Goal: Transaction & Acquisition: Purchase product/service

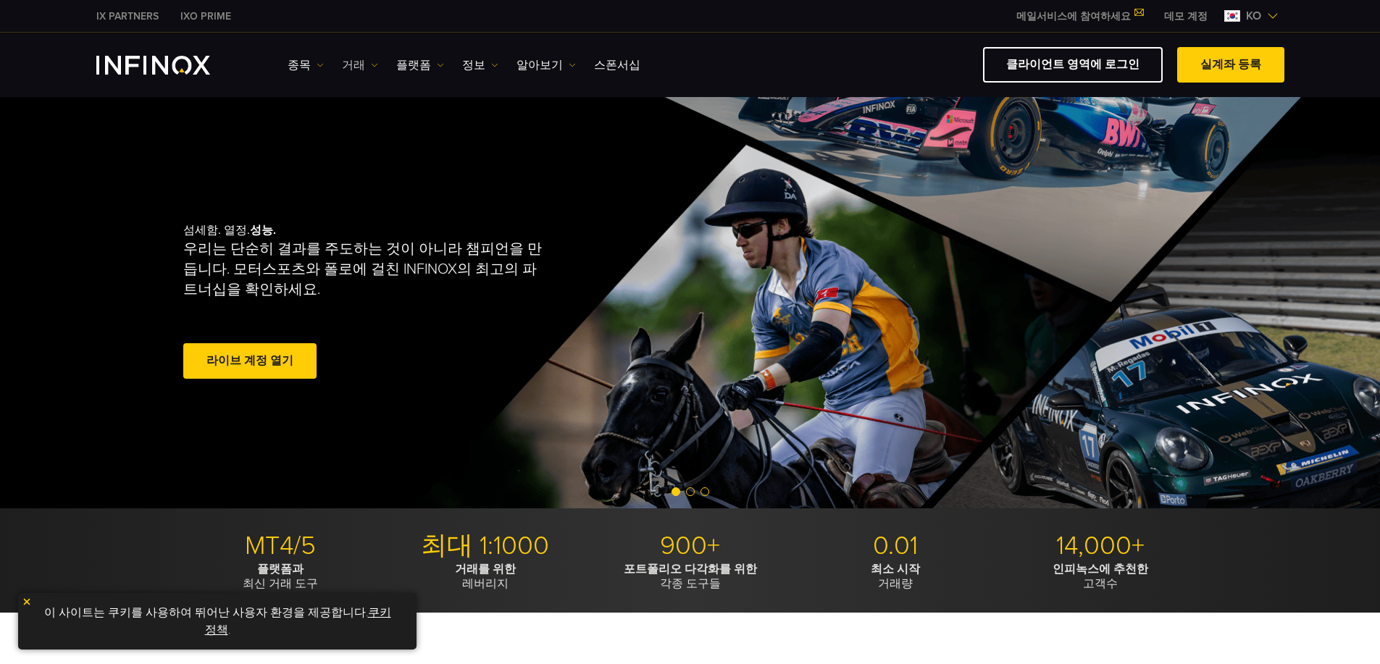
click at [356, 62] on link "거래" at bounding box center [360, 64] width 36 height 17
click at [1210, 54] on link "실계좌 등록" at bounding box center [1230, 64] width 107 height 35
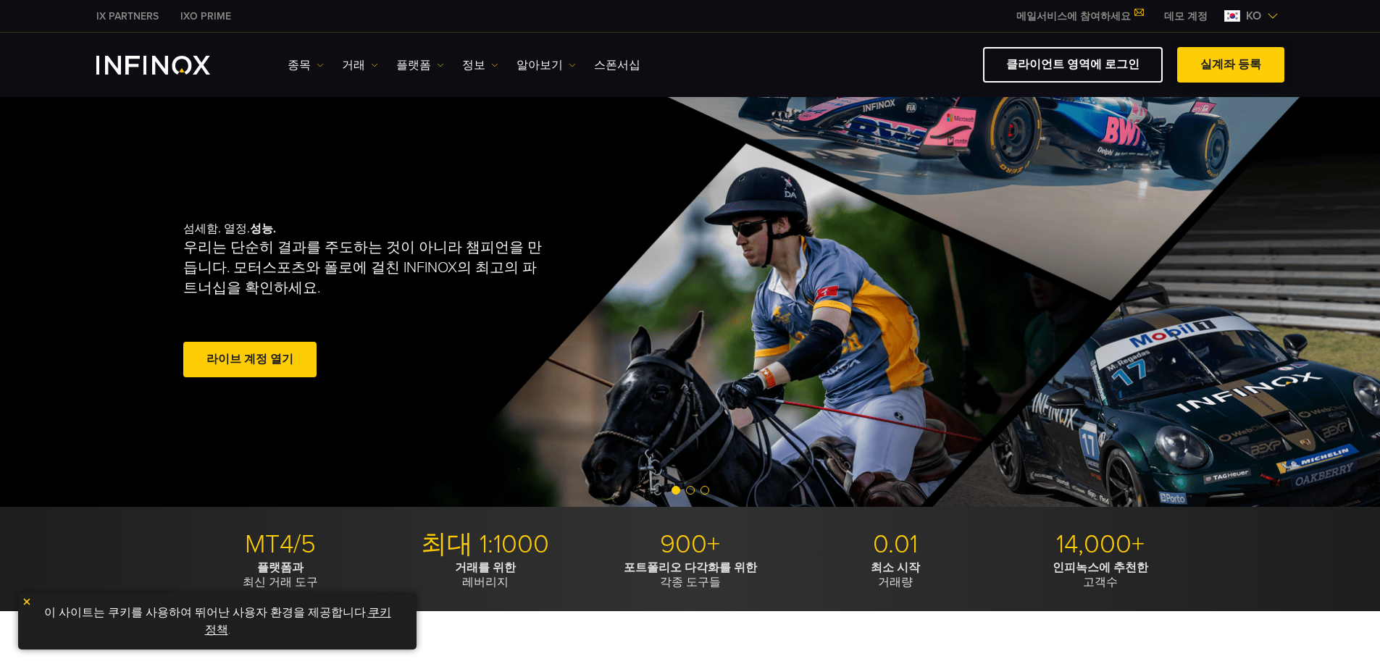
click at [1213, 60] on link "실계좌 등록" at bounding box center [1230, 64] width 107 height 35
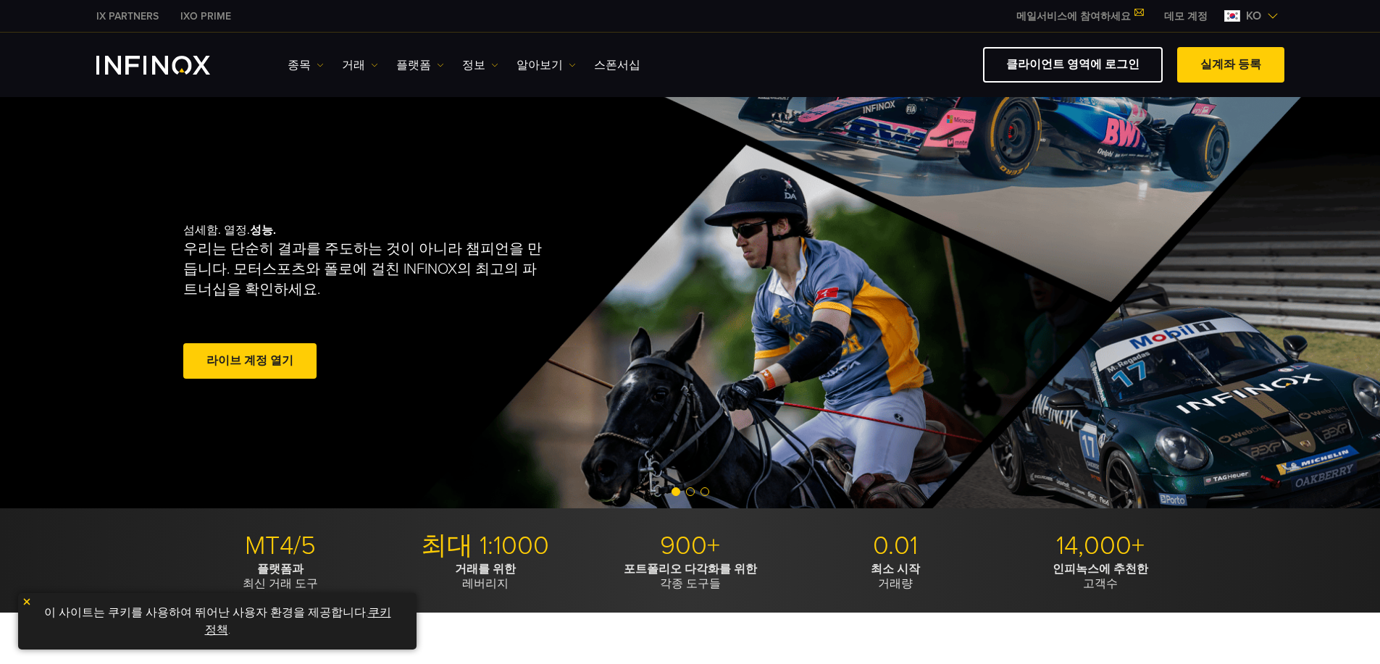
click at [232, 362] on link "라이브 계정 열기" at bounding box center [249, 360] width 133 height 35
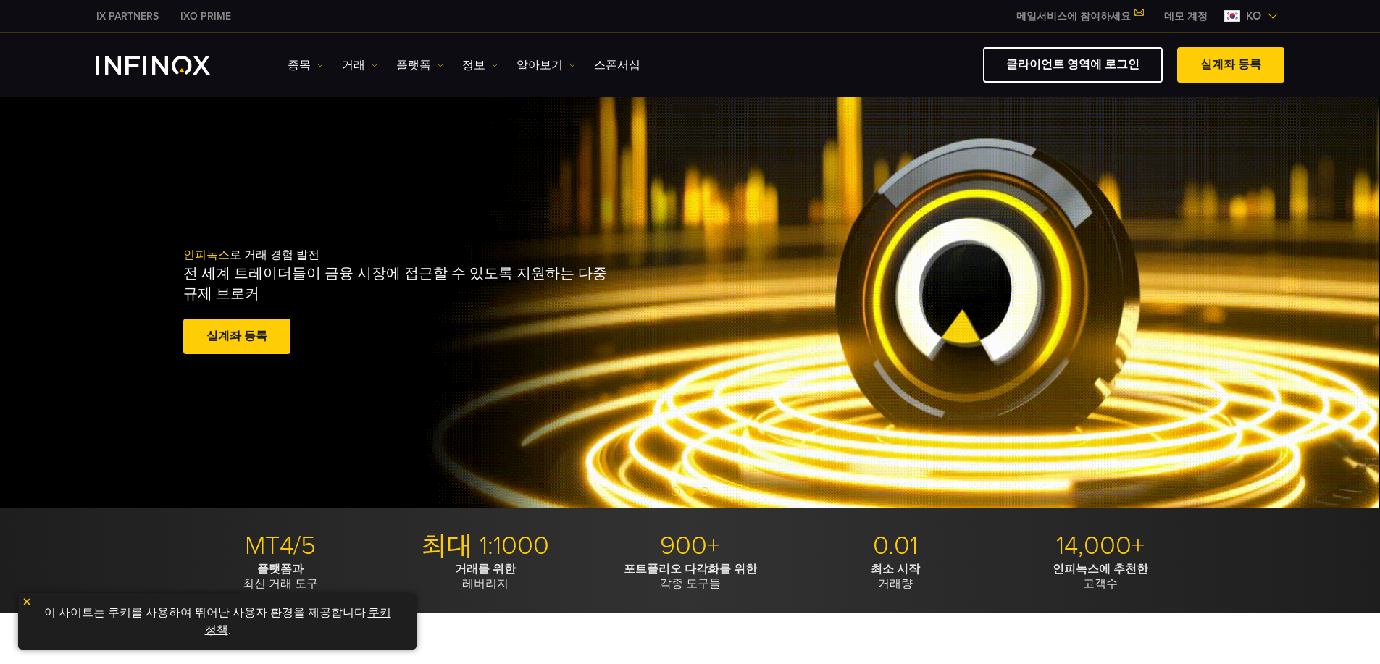
click at [264, 342] on link "실계좌 등록" at bounding box center [236, 336] width 107 height 35
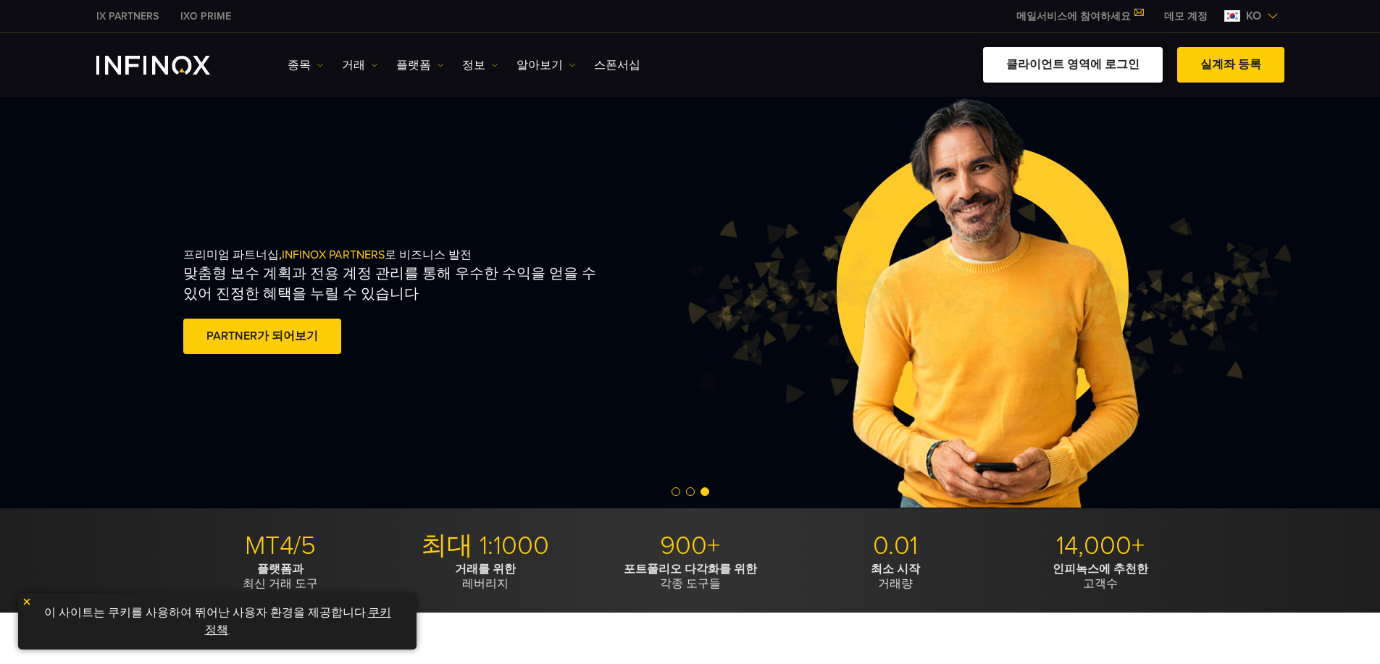
click at [1052, 62] on link "클라이언트 영역에 로그인" at bounding box center [1073, 64] width 180 height 35
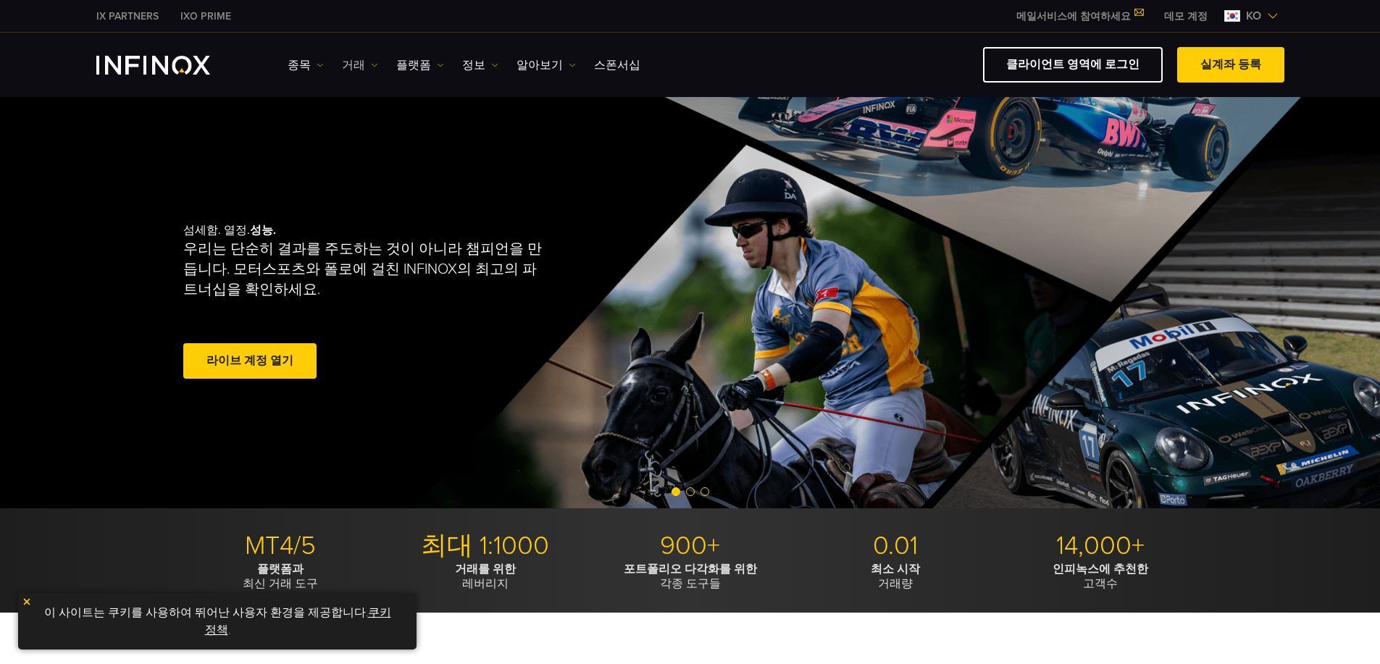
click at [372, 65] on img at bounding box center [374, 65] width 7 height 7
click at [362, 66] on link "거래" at bounding box center [360, 64] width 36 height 17
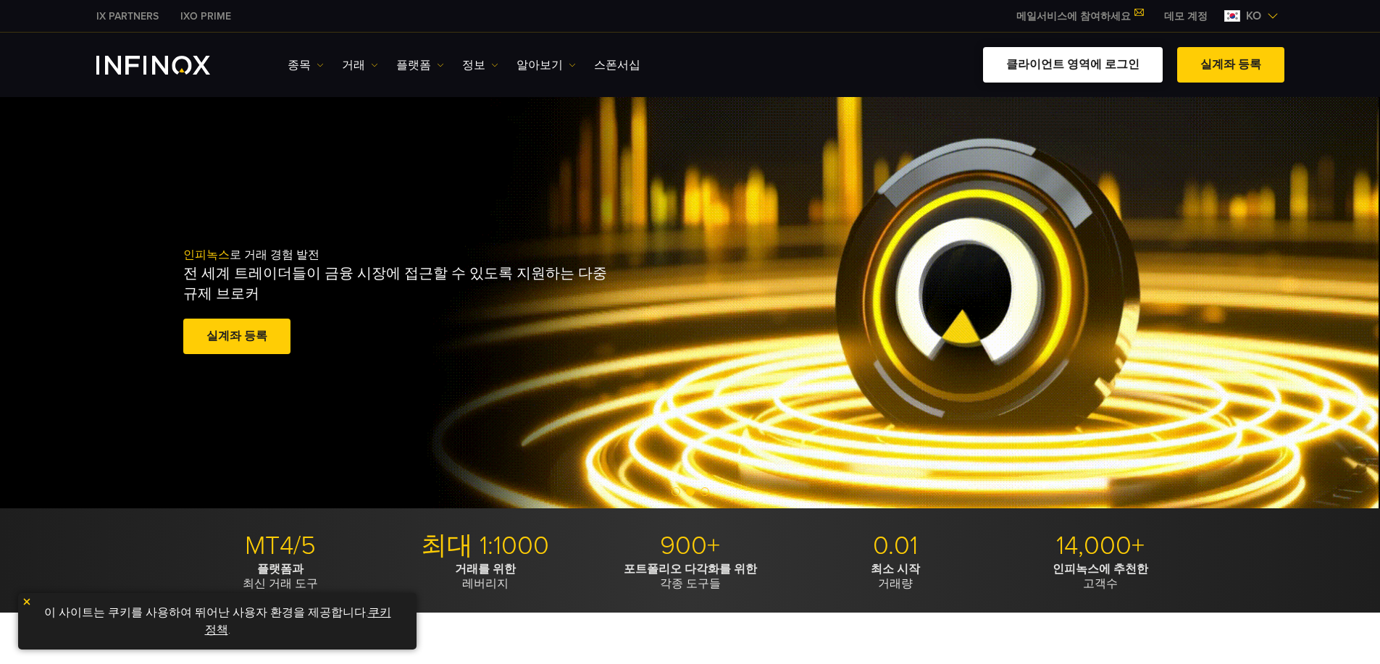
click at [1110, 65] on link "클라이언트 영역에 로그인" at bounding box center [1073, 64] width 180 height 35
